Goal: Task Accomplishment & Management: Complete application form

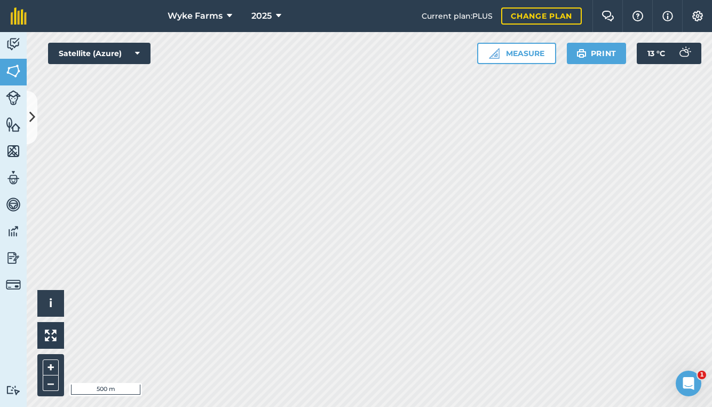
click at [34, 109] on icon at bounding box center [32, 117] width 6 height 19
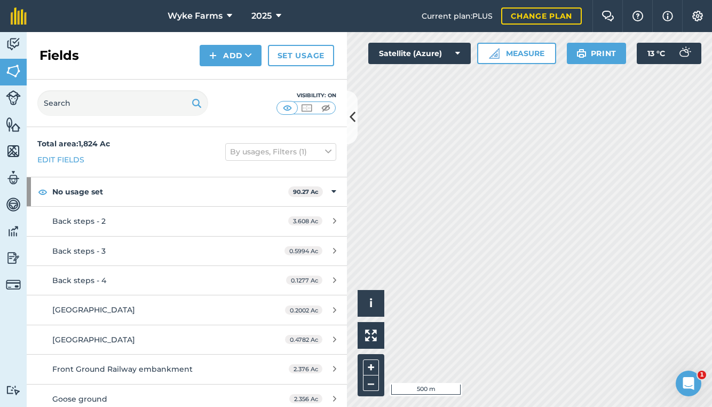
click at [246, 62] on button "Add" at bounding box center [231, 55] width 62 height 21
click at [291, 84] on div "Visibility: On" at bounding box center [187, 104] width 320 height 48
click at [16, 45] on img at bounding box center [13, 44] width 15 height 16
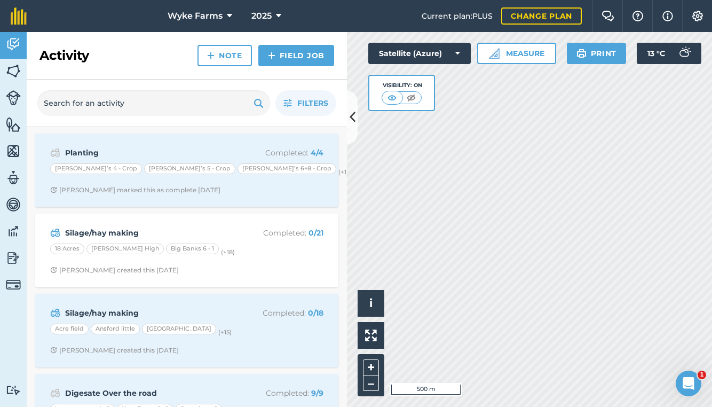
click at [291, 61] on link "Field Job" at bounding box center [296, 55] width 76 height 21
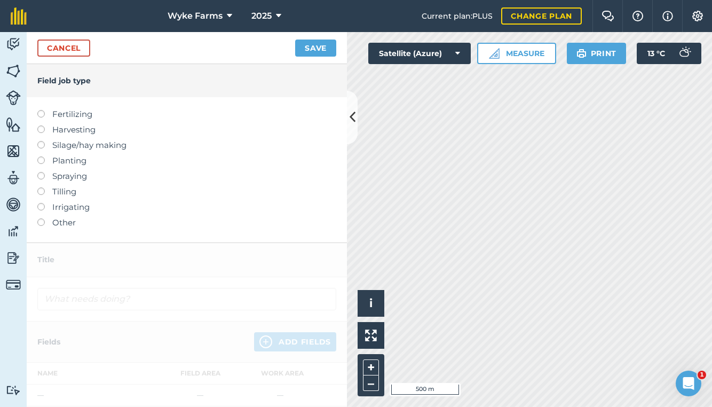
click at [42, 141] on label at bounding box center [44, 141] width 15 height 0
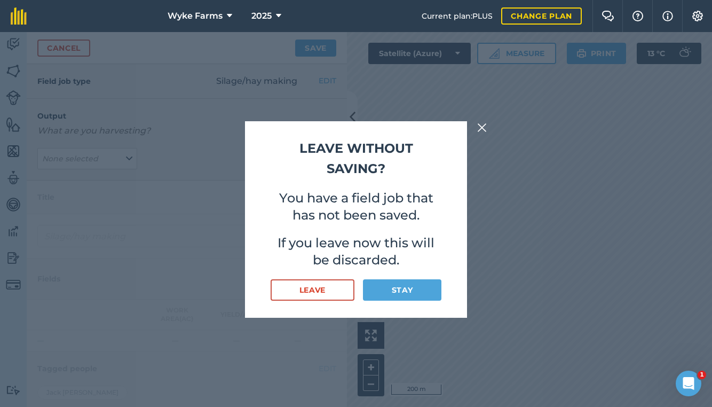
click at [399, 291] on button "Stay" at bounding box center [402, 289] width 79 height 21
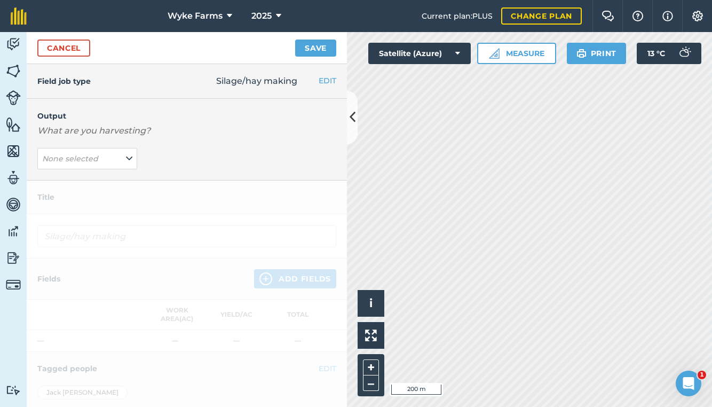
scroll to position [7, 0]
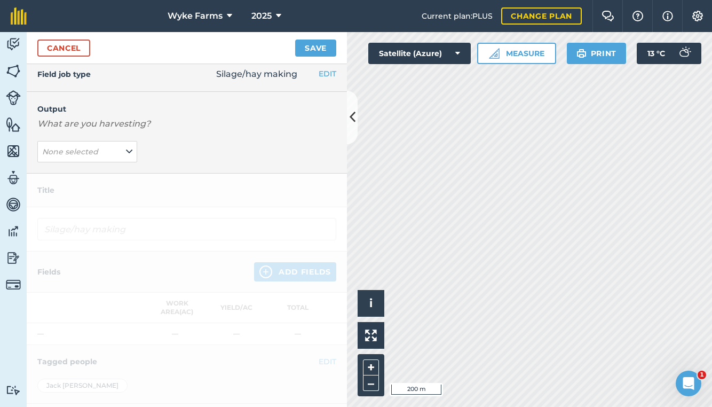
click at [75, 150] on em "None selected" at bounding box center [70, 152] width 56 height 10
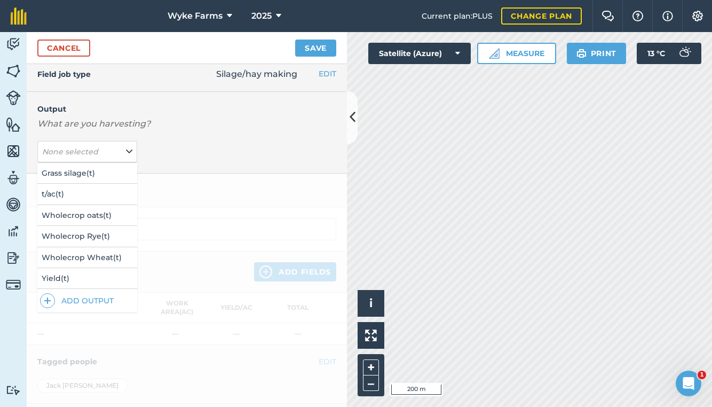
click at [85, 178] on button "Grass silage ( t )" at bounding box center [87, 173] width 100 height 20
type input "Silage/hay making Grass silage"
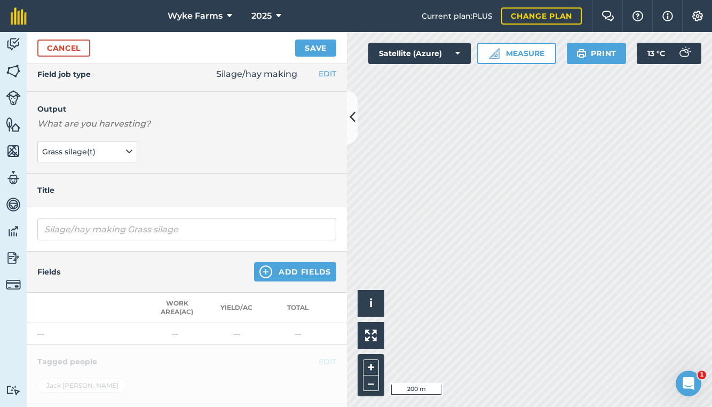
click at [295, 270] on button "Add Fields" at bounding box center [295, 271] width 82 height 19
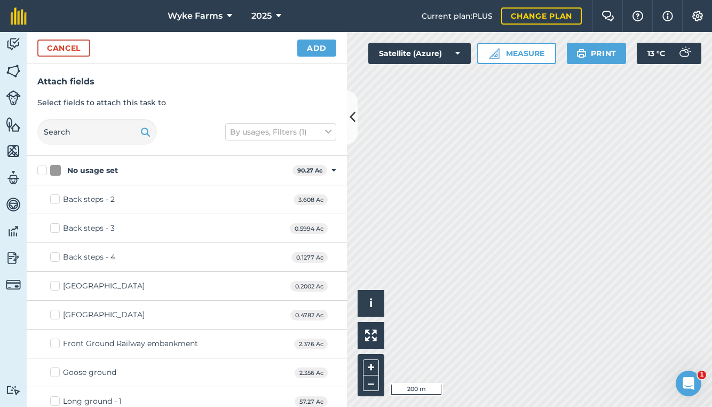
checkbox input "true"
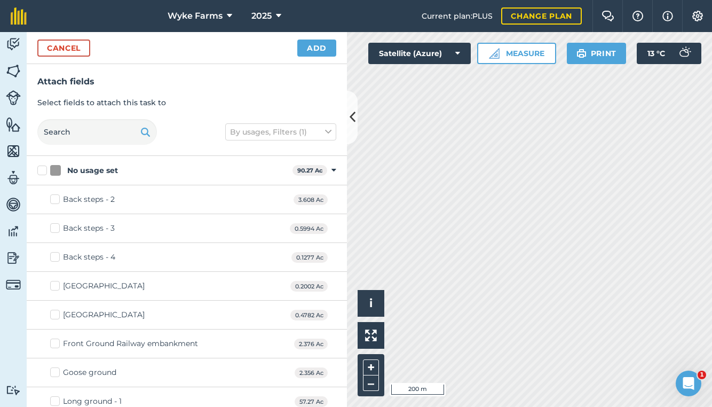
checkbox input "true"
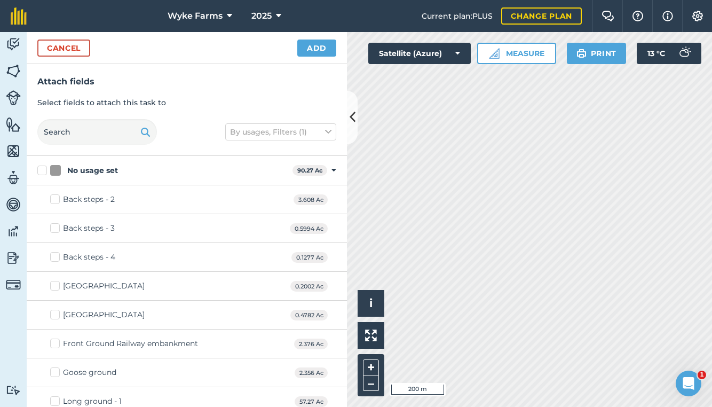
checkbox input "true"
click at [321, 49] on button "Add" at bounding box center [316, 48] width 39 height 17
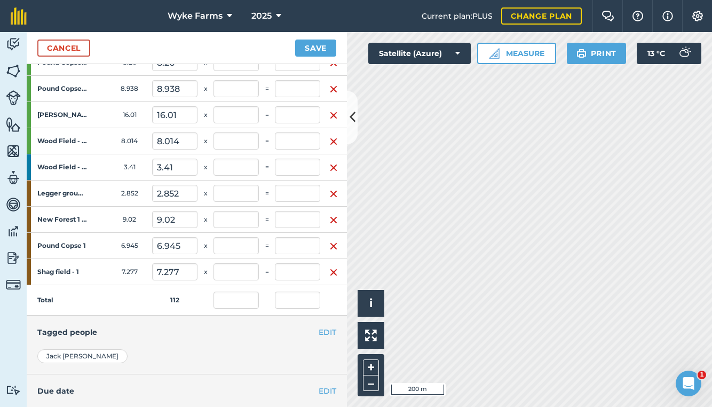
scroll to position [384, 0]
click at [66, 46] on link "Cancel" at bounding box center [63, 48] width 53 height 17
click at [84, 51] on link "Cancel" at bounding box center [63, 48] width 53 height 17
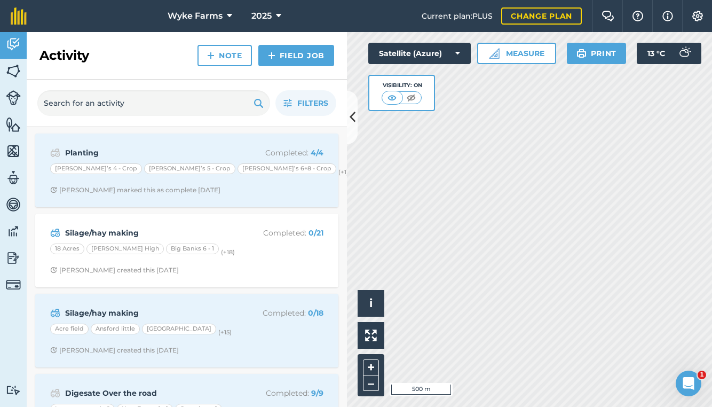
click at [354, 110] on icon at bounding box center [353, 117] width 6 height 19
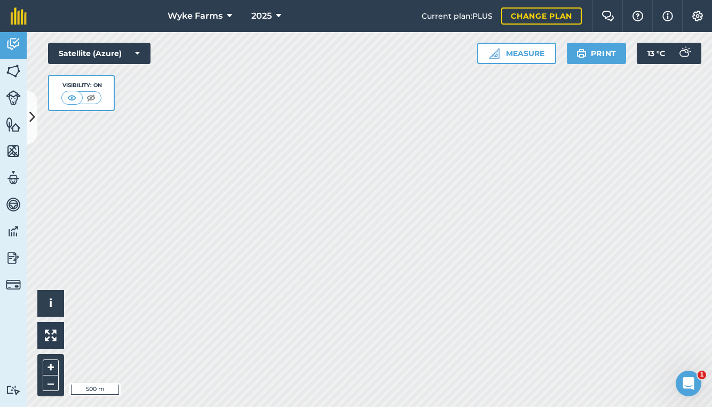
click at [192, 13] on span "Wyke Farms" at bounding box center [195, 16] width 55 height 13
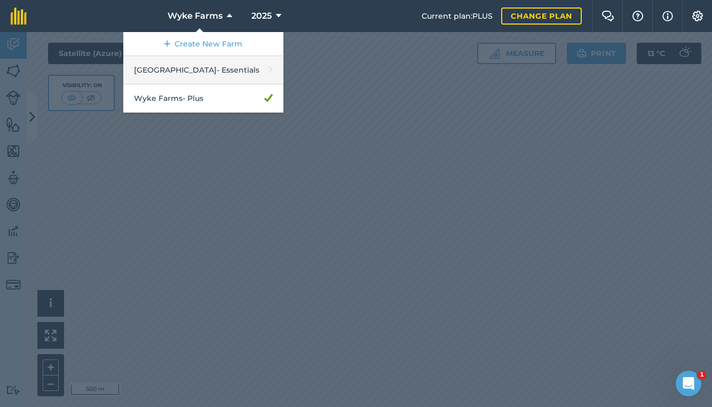
click at [194, 73] on link "Lower Farm - Essentials" at bounding box center [203, 70] width 160 height 28
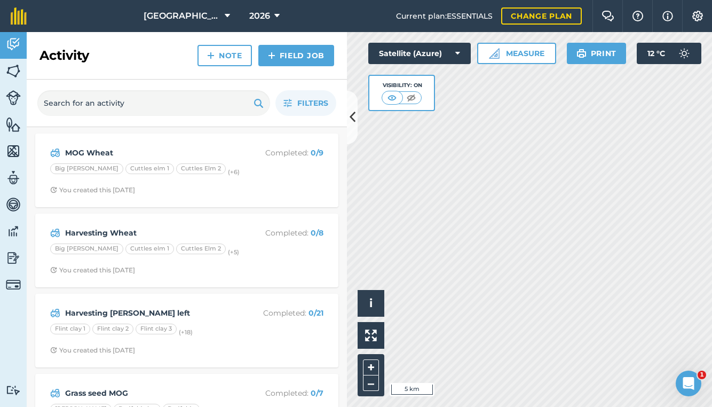
click at [351, 123] on icon at bounding box center [353, 117] width 6 height 19
